Goal: Navigation & Orientation: Find specific page/section

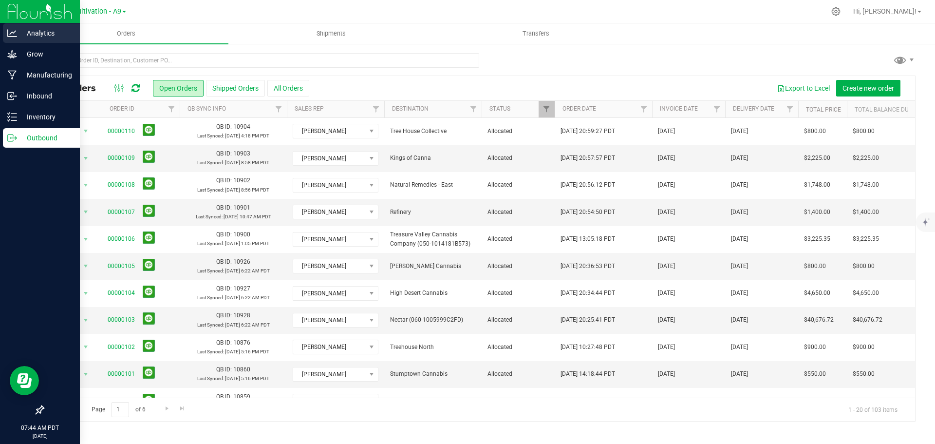
click at [50, 33] on p "Analytics" at bounding box center [46, 33] width 58 height 12
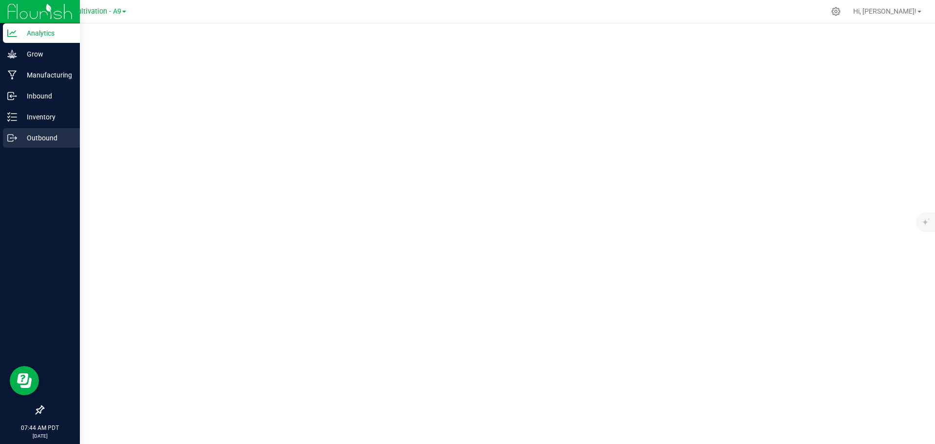
click at [43, 141] on p "Outbound" at bounding box center [46, 138] width 58 height 12
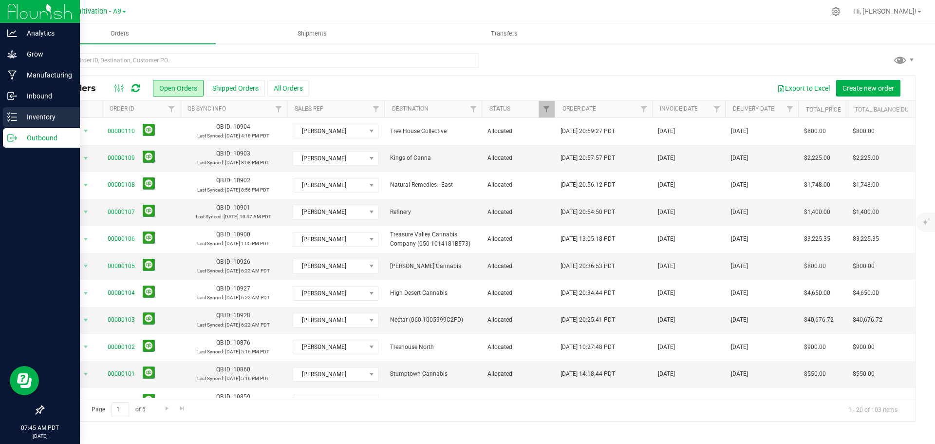
click at [39, 116] on p "Inventory" at bounding box center [46, 117] width 58 height 12
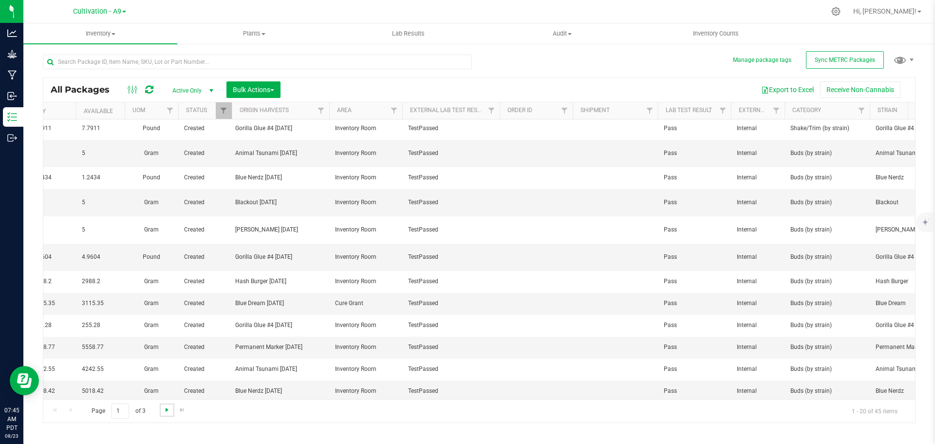
click at [165, 411] on span "Go to the next page" at bounding box center [167, 410] width 8 height 8
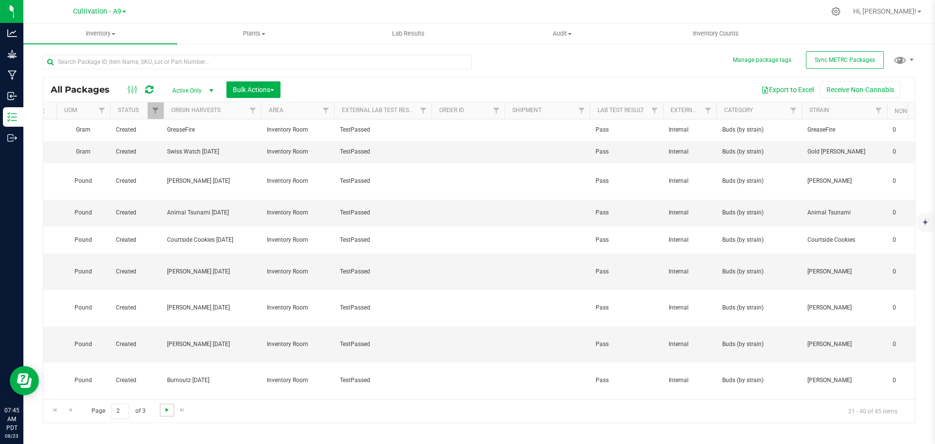
click at [163, 409] on span "Go to the next page" at bounding box center [167, 410] width 8 height 8
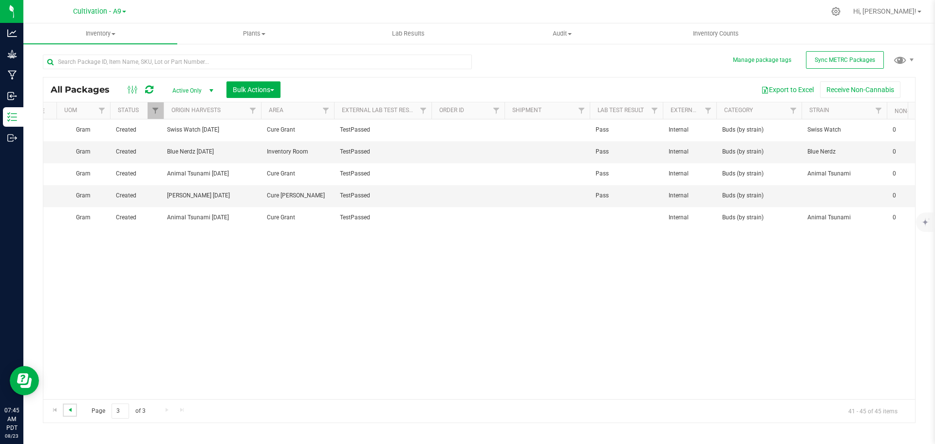
click at [72, 409] on span "Go to the previous page" at bounding box center [70, 410] width 8 height 8
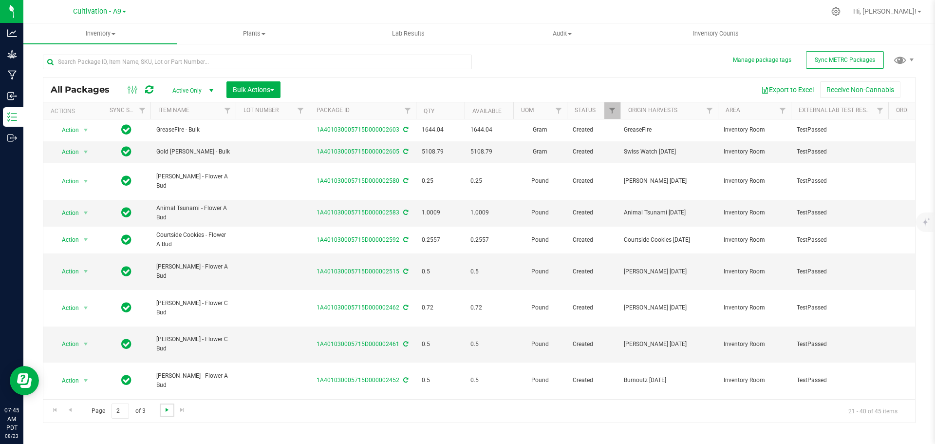
click at [165, 410] on span "Go to the next page" at bounding box center [167, 410] width 8 height 8
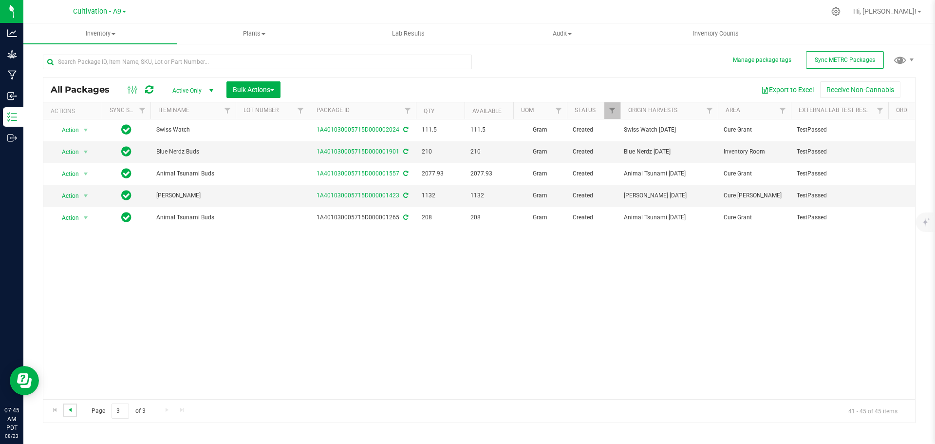
click at [73, 407] on span "Go to the previous page" at bounding box center [70, 410] width 8 height 8
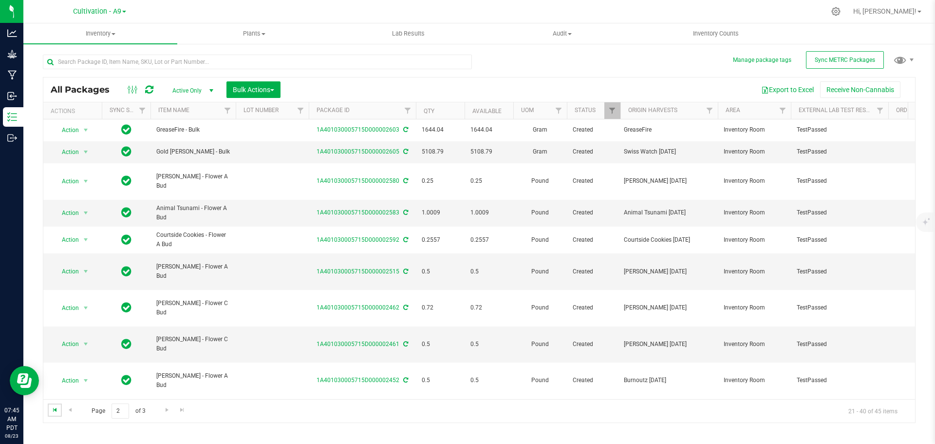
click at [55, 411] on span "Go to the first page" at bounding box center [55, 410] width 8 height 8
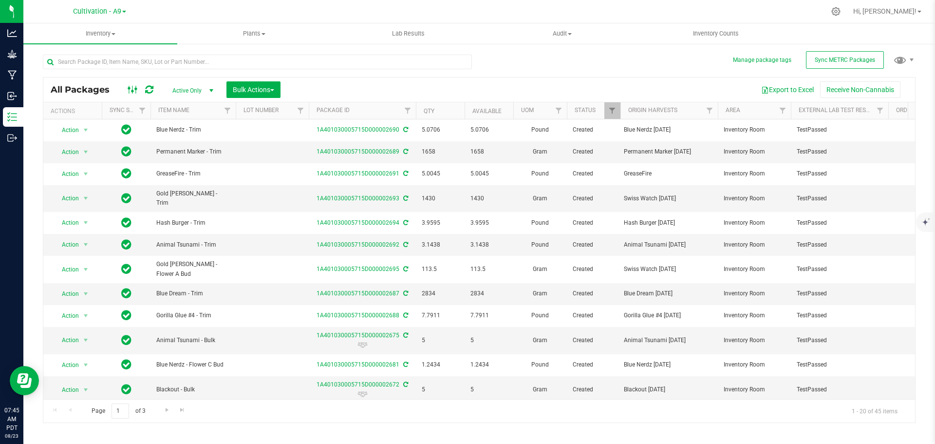
click at [128, 93] on icon at bounding box center [133, 90] width 11 height 12
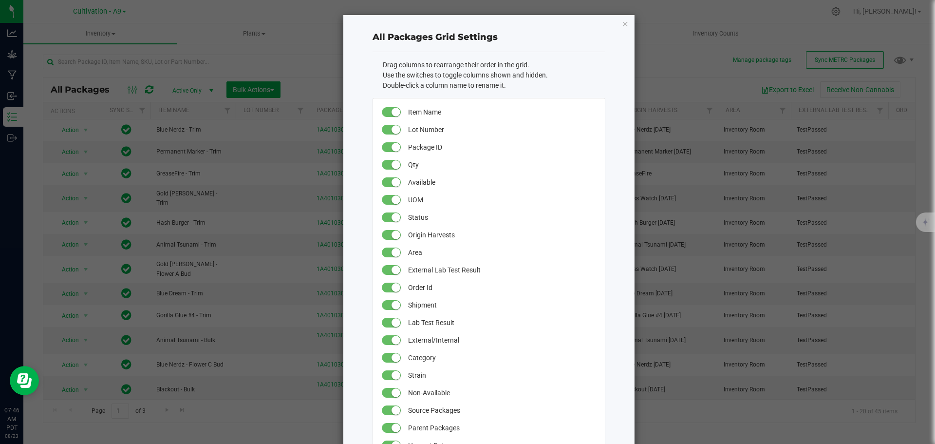
click at [388, 126] on span at bounding box center [391, 130] width 19 height 10
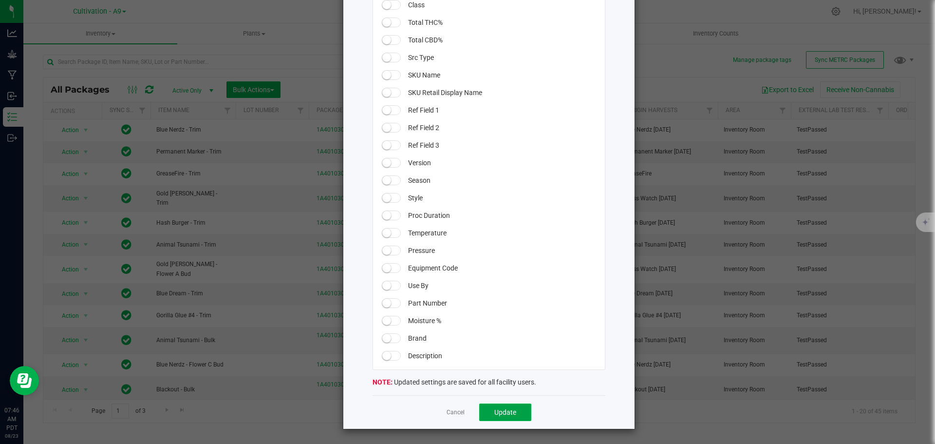
click at [497, 412] on span "Update" at bounding box center [505, 412] width 22 height 8
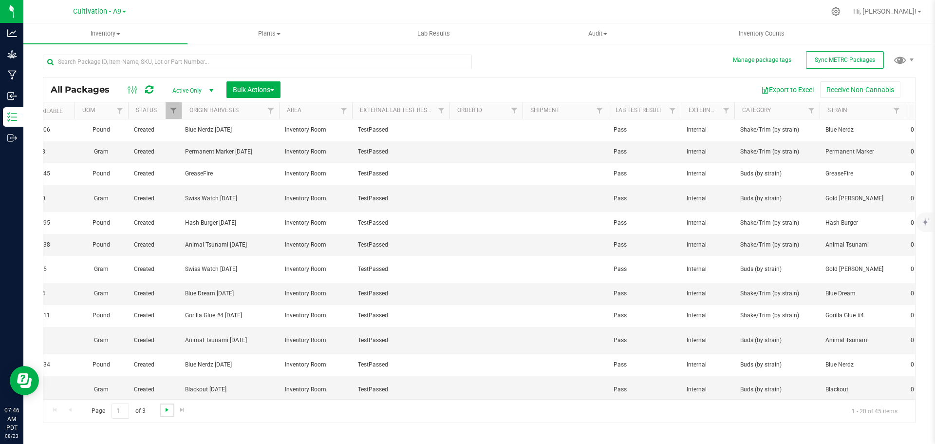
click at [165, 410] on span "Go to the next page" at bounding box center [167, 410] width 8 height 8
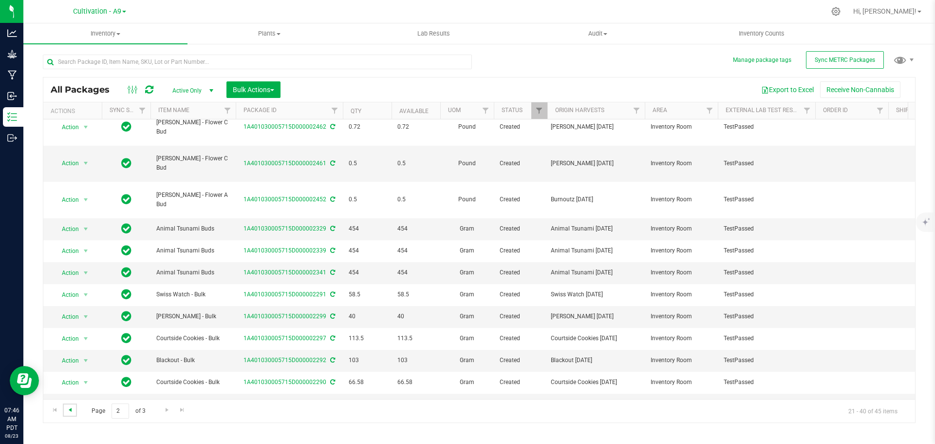
click at [68, 410] on span "Go to the previous page" at bounding box center [70, 410] width 8 height 8
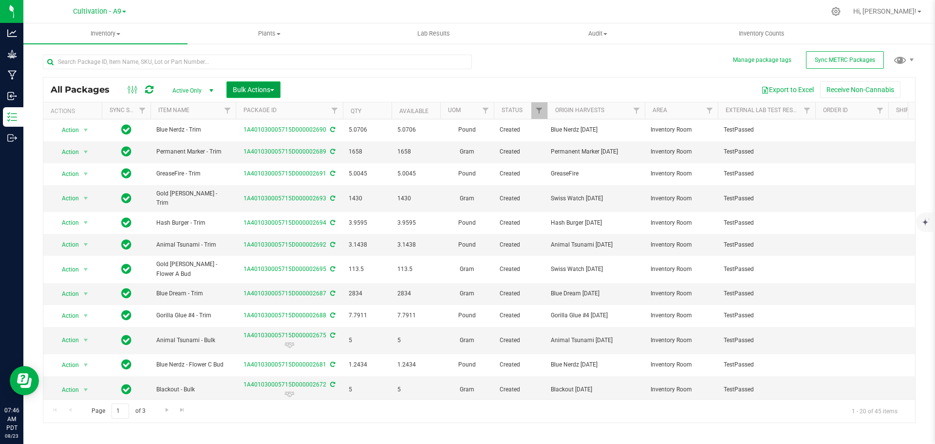
click at [276, 93] on button "Bulk Actions" at bounding box center [253, 89] width 54 height 17
click at [208, 93] on span "select" at bounding box center [211, 91] width 8 height 8
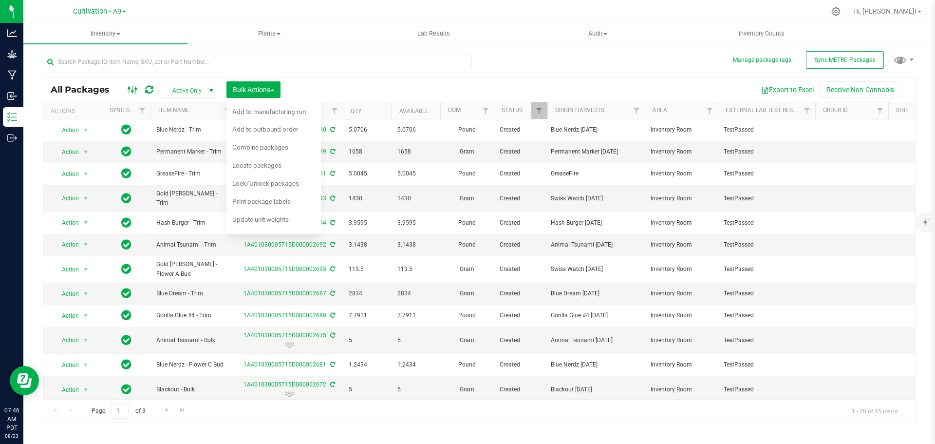
click at [129, 91] on icon at bounding box center [133, 90] width 11 height 12
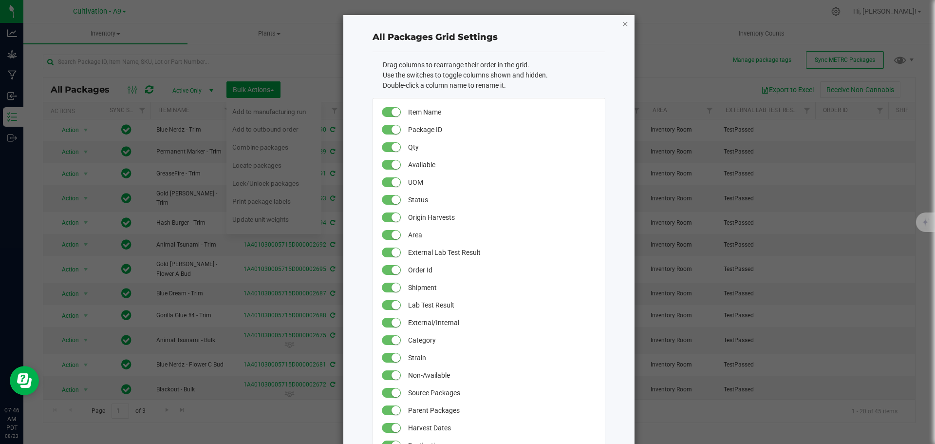
click at [622, 24] on icon "button" at bounding box center [625, 24] width 7 height 12
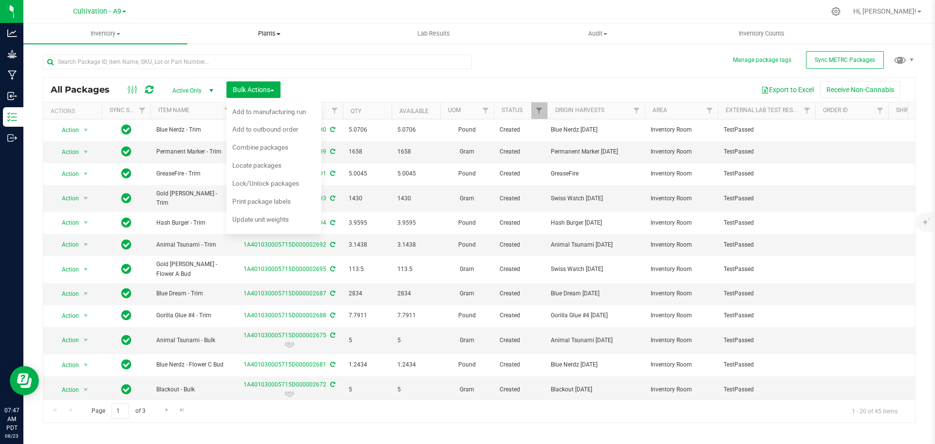
click at [268, 37] on span "Plants" at bounding box center [269, 33] width 163 height 9
click at [267, 32] on span "Plants" at bounding box center [269, 33] width 164 height 9
click at [271, 37] on span "Plants" at bounding box center [269, 33] width 164 height 9
click at [223, 62] on span "All plants" at bounding box center [215, 59] width 56 height 8
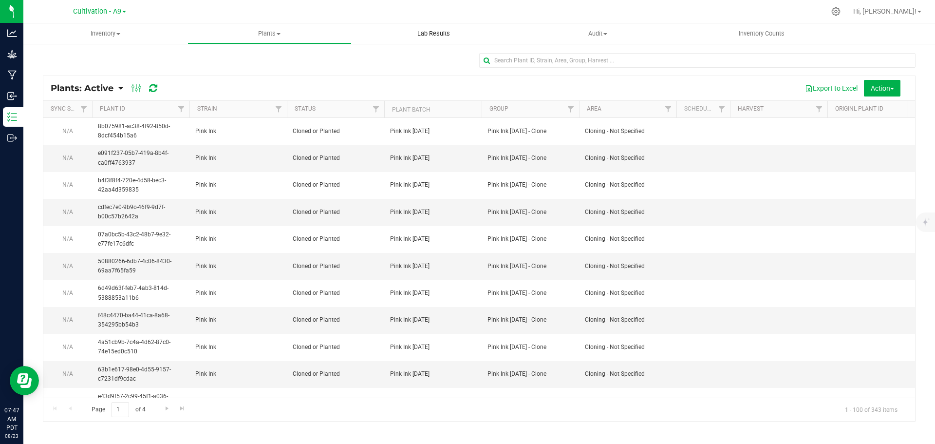
click at [426, 37] on span "Lab Results" at bounding box center [433, 33] width 59 height 9
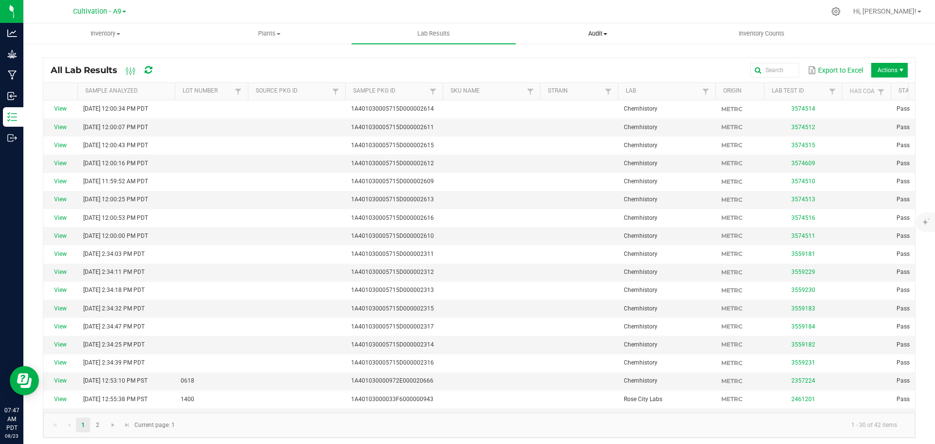
click at [594, 36] on span "Audit" at bounding box center [597, 33] width 163 height 9
click at [570, 61] on span "Inventory auditing" at bounding box center [557, 59] width 83 height 8
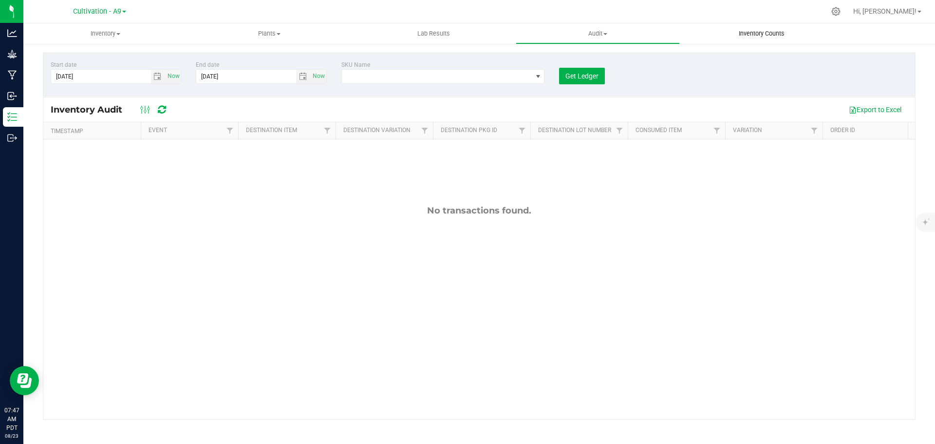
click at [740, 35] on span "Inventory Counts" at bounding box center [762, 33] width 72 height 9
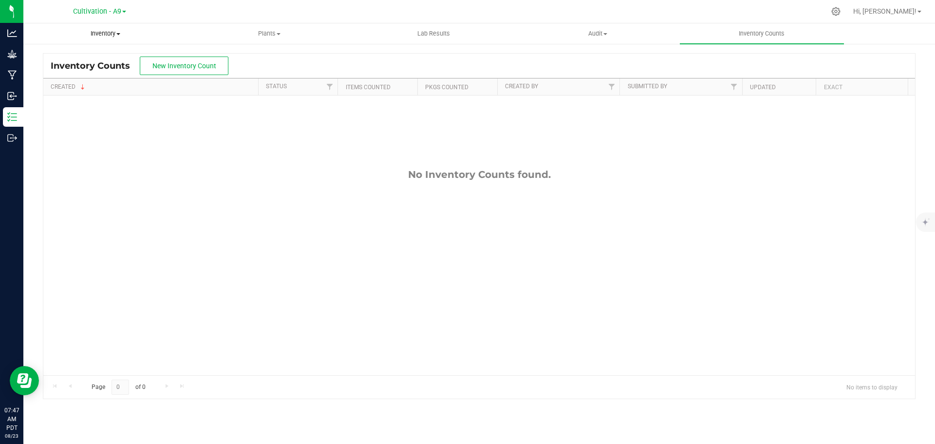
click at [81, 37] on span "Inventory" at bounding box center [105, 33] width 163 height 9
click at [55, 56] on span "All packages" at bounding box center [56, 59] width 67 height 8
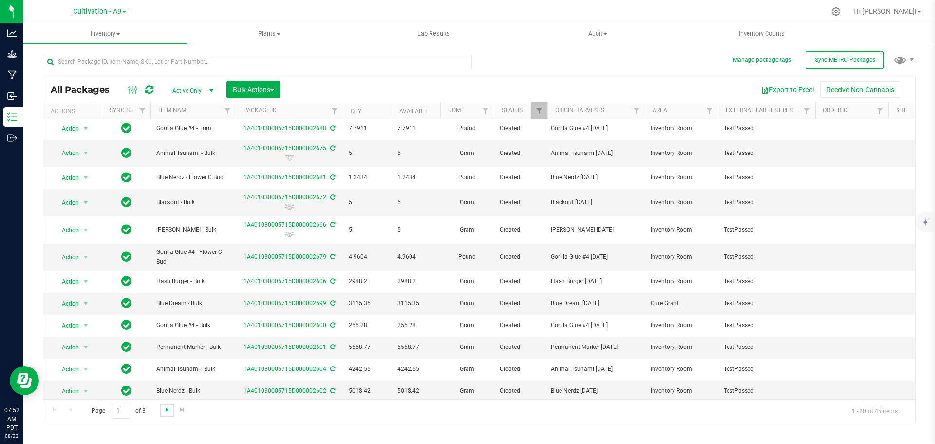
click at [167, 409] on span "Go to the next page" at bounding box center [167, 410] width 8 height 8
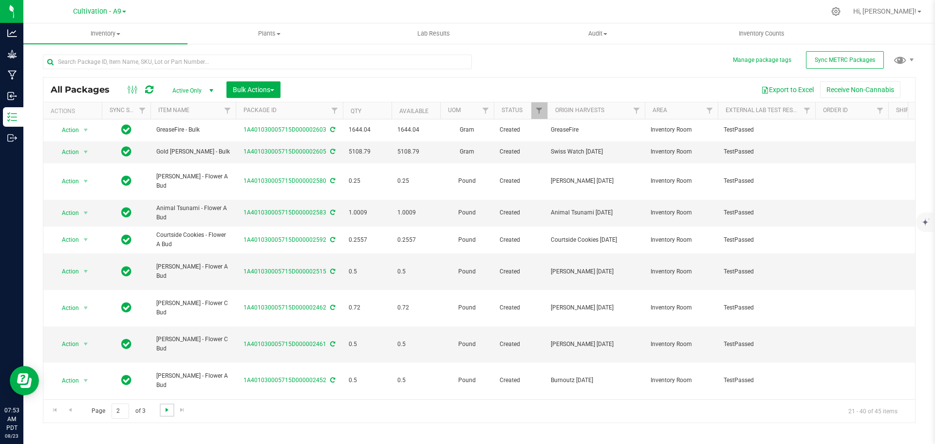
click at [165, 410] on span "Go to the next page" at bounding box center [167, 410] width 8 height 8
